Goal: Task Accomplishment & Management: Manage account settings

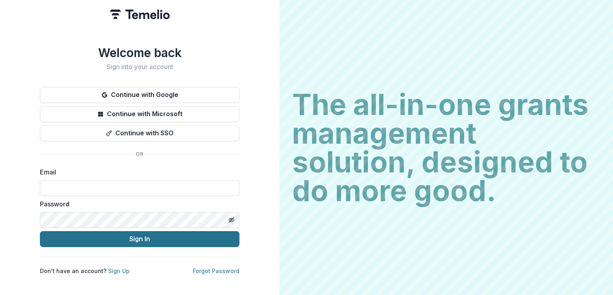
type input "**********"
click at [126, 231] on button "Sign In" at bounding box center [139, 239] width 199 height 16
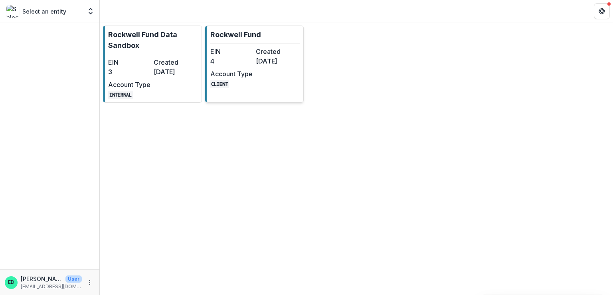
click at [257, 65] on dd "[DATE]" at bounding box center [277, 61] width 42 height 10
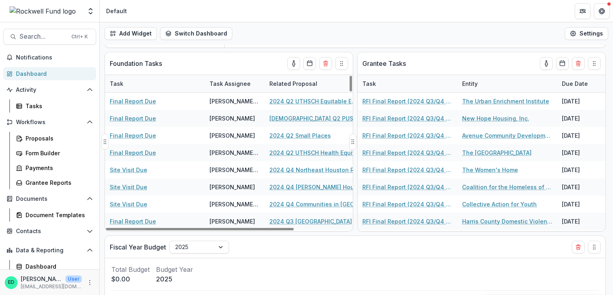
click at [117, 85] on div "Task" at bounding box center [116, 83] width 23 height 8
click at [134, 97] on input at bounding box center [155, 101] width 96 height 13
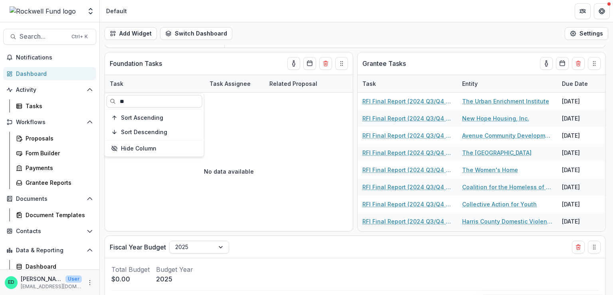
type input "*"
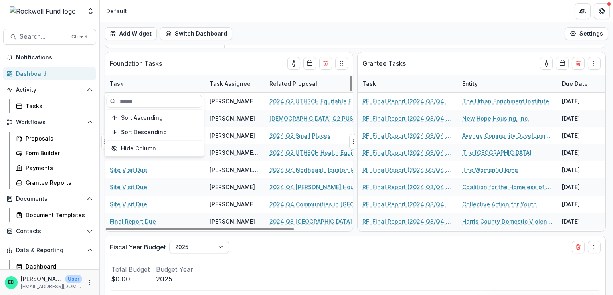
click at [286, 84] on div "Related Proposal" at bounding box center [293, 83] width 57 height 8
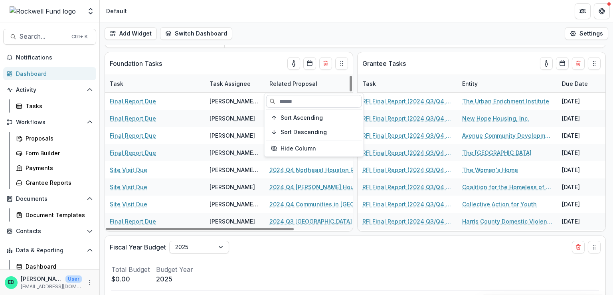
click at [297, 106] on input at bounding box center [314, 101] width 96 height 13
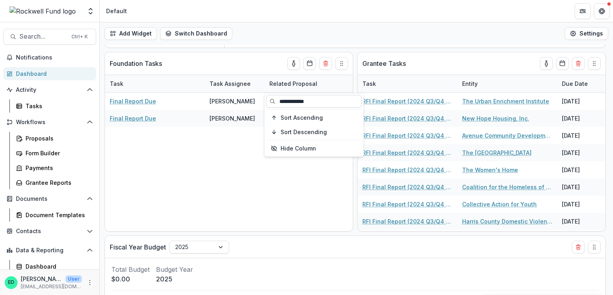
type input "**********"
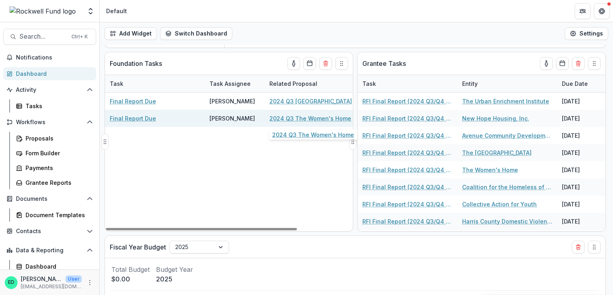
click at [288, 118] on link "2024 Q3 The Women's Home" at bounding box center [310, 118] width 82 height 8
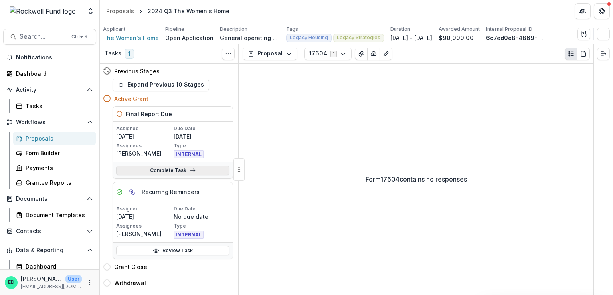
click at [158, 169] on link "Complete Task" at bounding box center [172, 171] width 113 height 10
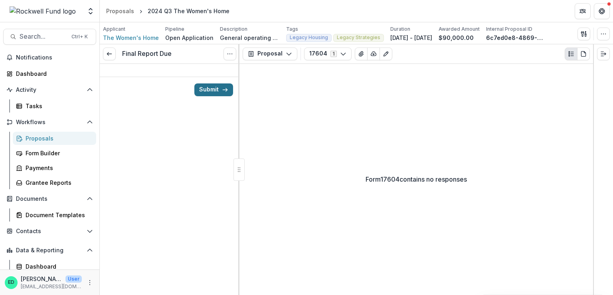
click at [217, 87] on button "Submit" at bounding box center [213, 89] width 39 height 13
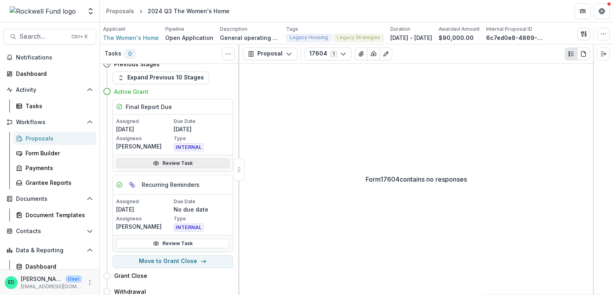
scroll to position [11, 0]
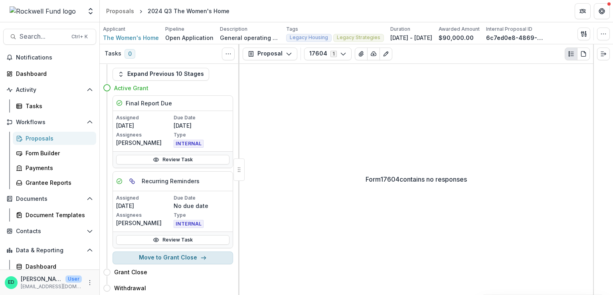
click at [178, 259] on button "Move to Grant Close" at bounding box center [173, 257] width 120 height 13
select select "**********"
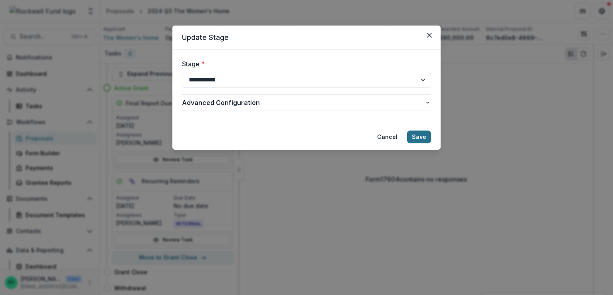
click at [413, 135] on button "Save" at bounding box center [419, 136] width 24 height 13
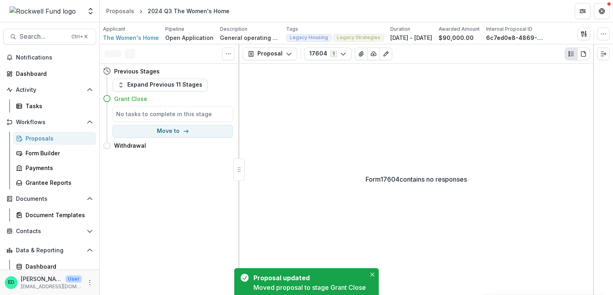
scroll to position [0, 0]
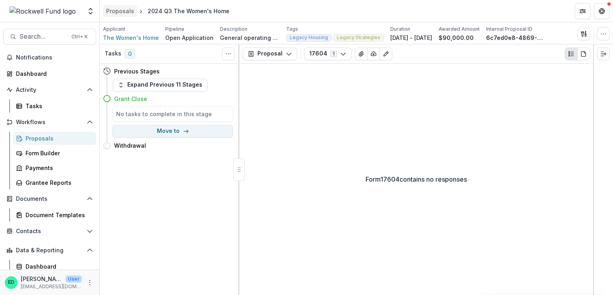
click at [123, 9] on div "Proposals" at bounding box center [120, 11] width 28 height 8
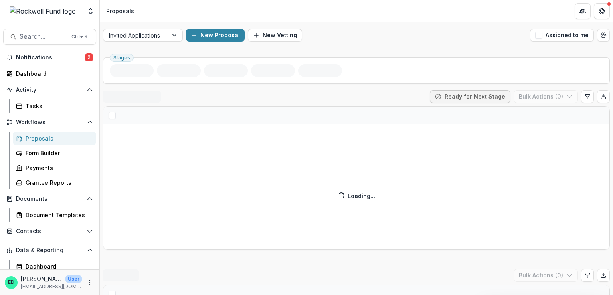
click at [34, 65] on div "Notifications 2 Dashboard Activity Tasks Workflows Proposals Form Builder Payme…" at bounding box center [49, 169] width 99 height 237
click at [36, 58] on span "Notifications" at bounding box center [50, 57] width 69 height 7
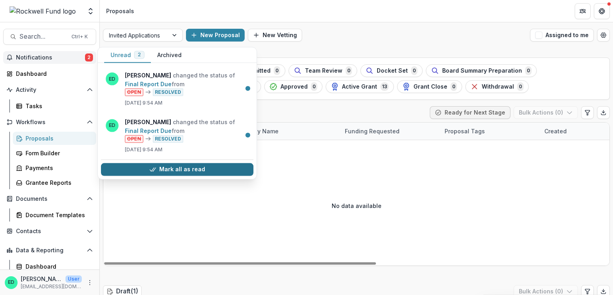
click at [166, 170] on button "Mark all as read" at bounding box center [177, 169] width 152 height 13
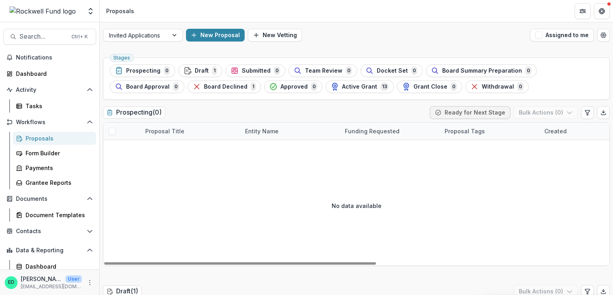
click at [168, 221] on div "No data available" at bounding box center [356, 206] width 506 height 120
click at [46, 104] on div "Tasks" at bounding box center [58, 106] width 64 height 8
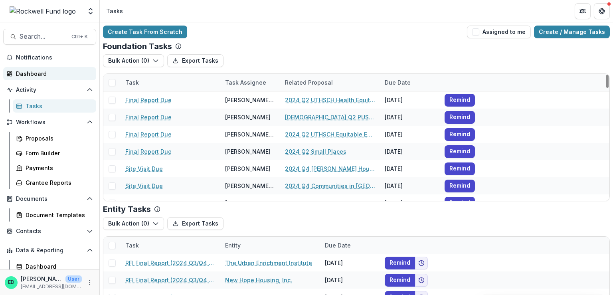
click at [34, 72] on div "Dashboard" at bounding box center [53, 73] width 74 height 8
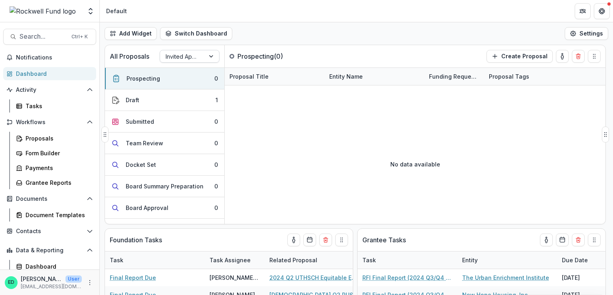
click at [215, 60] on div at bounding box center [212, 56] width 14 height 12
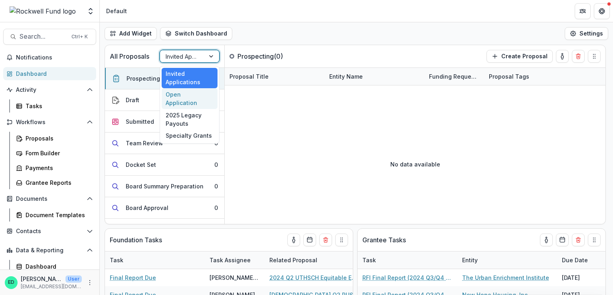
click at [203, 91] on div "Open Application" at bounding box center [190, 98] width 56 height 21
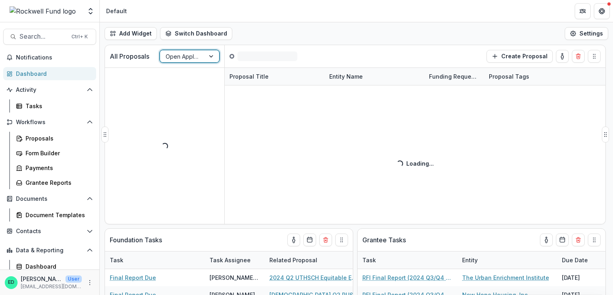
click at [191, 53] on div at bounding box center [183, 56] width 34 height 10
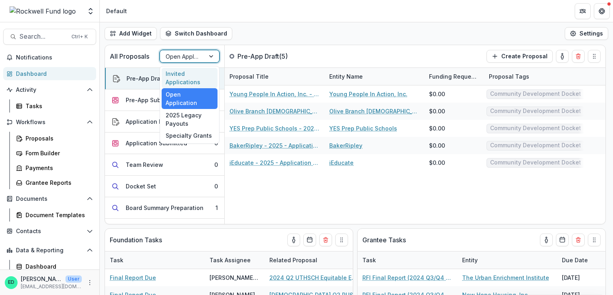
click at [190, 70] on div "Invited Applications" at bounding box center [190, 78] width 56 height 21
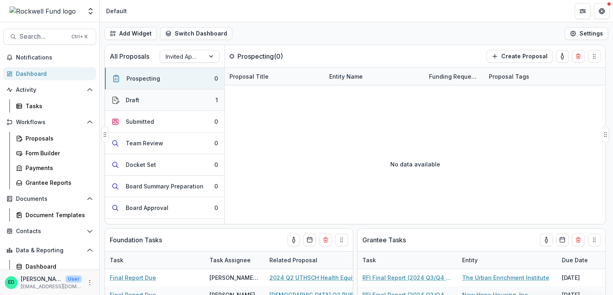
click at [196, 95] on button "Draft 1" at bounding box center [164, 100] width 119 height 22
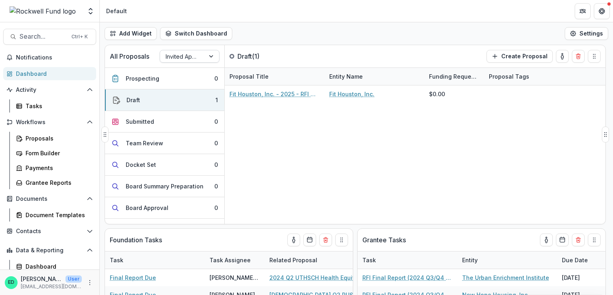
click at [204, 58] on div "Invited Applications" at bounding box center [182, 57] width 45 height 12
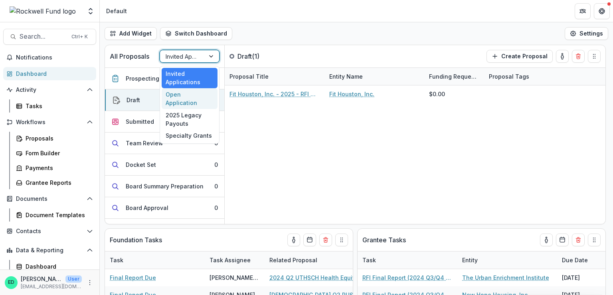
click at [201, 96] on div "Open Application" at bounding box center [190, 98] width 56 height 21
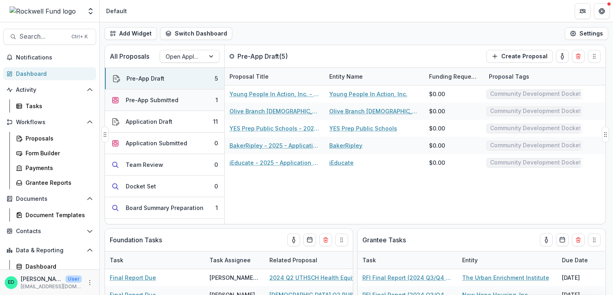
click at [171, 102] on div "Pre-App Submitted" at bounding box center [152, 100] width 53 height 8
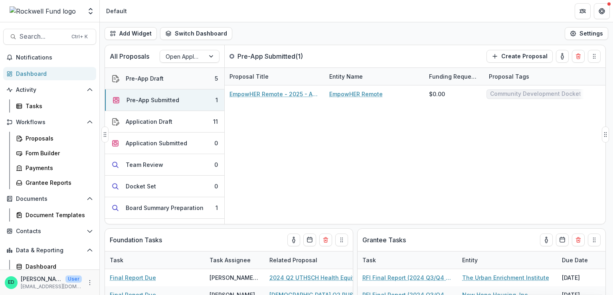
click at [173, 75] on button "Pre-App Draft 5" at bounding box center [164, 79] width 119 height 22
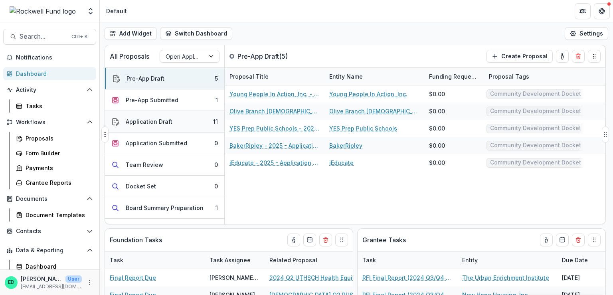
click at [179, 117] on button "Application Draft 11" at bounding box center [164, 122] width 119 height 22
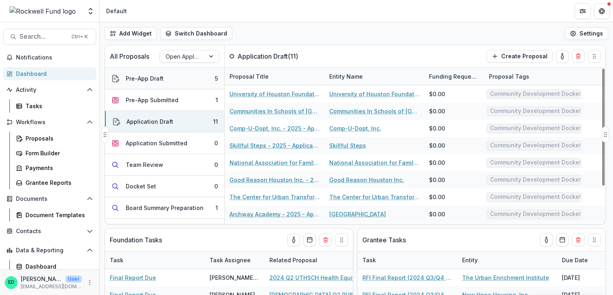
click at [190, 81] on button "Pre-App Draft 5" at bounding box center [164, 79] width 119 height 22
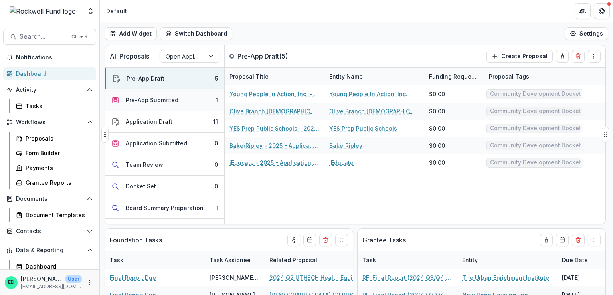
click at [185, 108] on button "Pre-App Submitted 1" at bounding box center [164, 100] width 119 height 22
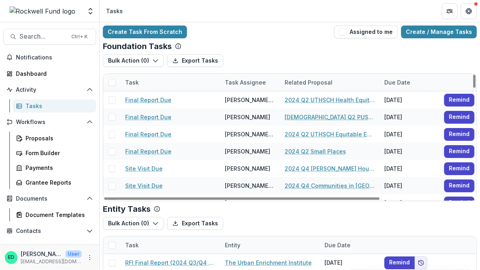
drag, startPoint x: 170, startPoint y: 69, endPoint x: 174, endPoint y: 80, distance: 12.1
click at [170, 69] on div "Bulk Action ( 0 ) Export Tasks Reporting Schedule Tasks" at bounding box center [290, 63] width 374 height 19
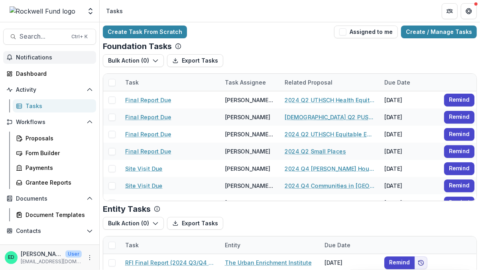
click at [38, 59] on span "Notifications" at bounding box center [54, 57] width 77 height 7
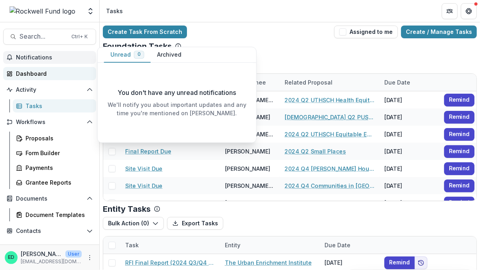
click at [32, 73] on div "Dashboard" at bounding box center [53, 73] width 74 height 8
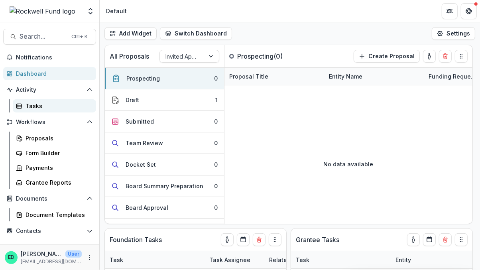
click at [31, 104] on div "Tasks" at bounding box center [58, 106] width 64 height 8
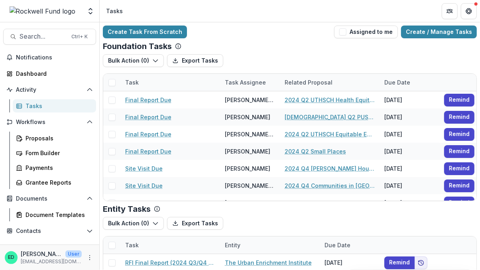
click at [46, 129] on div "Workflows Proposals Form Builder Payments Grantee Reports" at bounding box center [49, 152] width 99 height 73
click at [43, 135] on div "Proposals" at bounding box center [58, 138] width 64 height 8
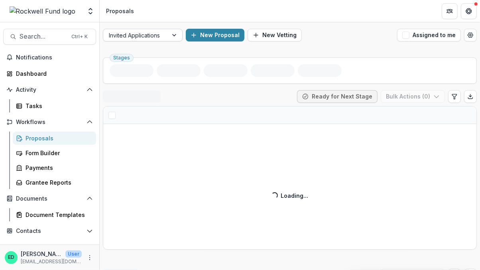
click at [152, 34] on div at bounding box center [135, 35] width 53 height 10
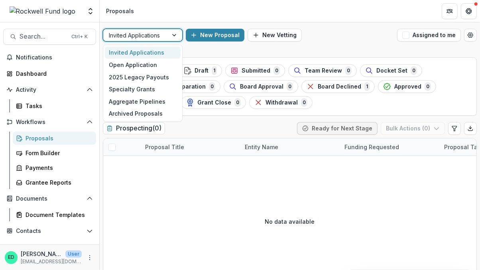
click at [159, 9] on header "Proposals" at bounding box center [290, 11] width 381 height 22
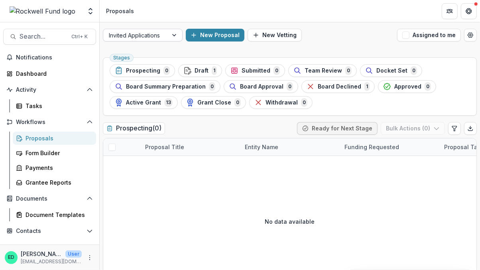
click at [153, 38] on div at bounding box center [135, 35] width 53 height 10
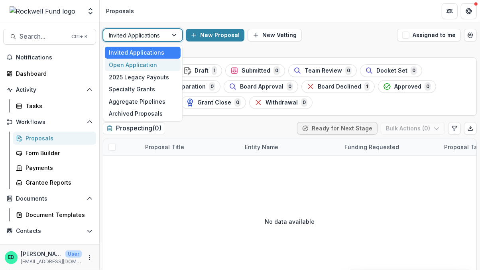
click at [143, 66] on div "Open Application" at bounding box center [143, 65] width 76 height 12
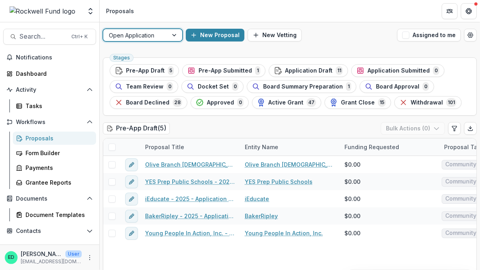
click at [172, 31] on div at bounding box center [175, 35] width 14 height 12
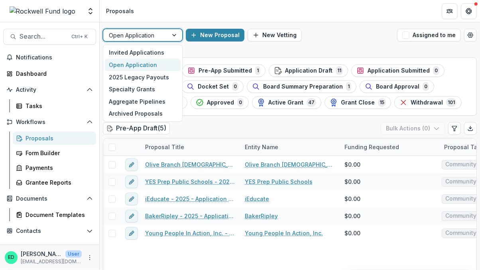
click at [312, 18] on header "Proposals" at bounding box center [290, 11] width 381 height 22
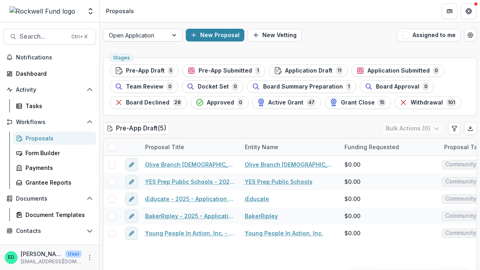
click at [162, 36] on div at bounding box center [135, 35] width 53 height 10
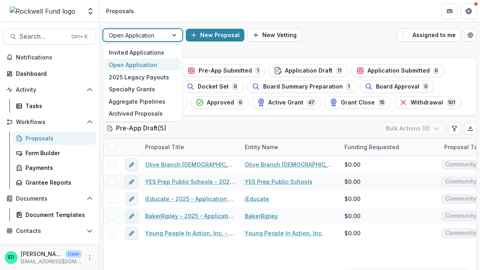
click at [329, 41] on div "6 results available. Use Up and Down to choose options, press Enter to select t…" at bounding box center [290, 35] width 381 height 26
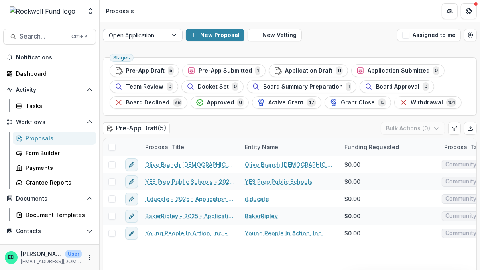
click at [125, 36] on div at bounding box center [135, 35] width 53 height 10
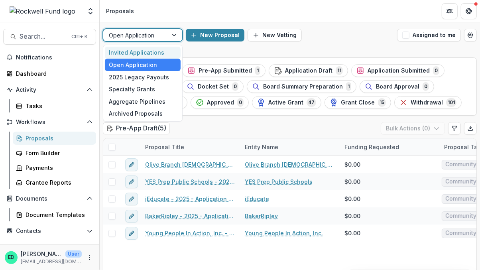
click at [210, 10] on header "Proposals" at bounding box center [290, 11] width 381 height 22
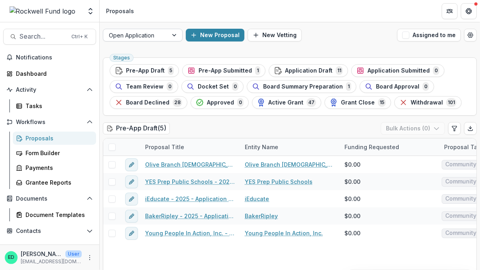
click at [149, 34] on div at bounding box center [135, 35] width 53 height 10
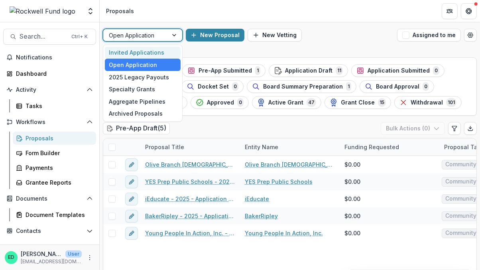
click at [172, 12] on header "Proposals" at bounding box center [290, 11] width 381 height 22
